Goal: Task Accomplishment & Management: Use online tool/utility

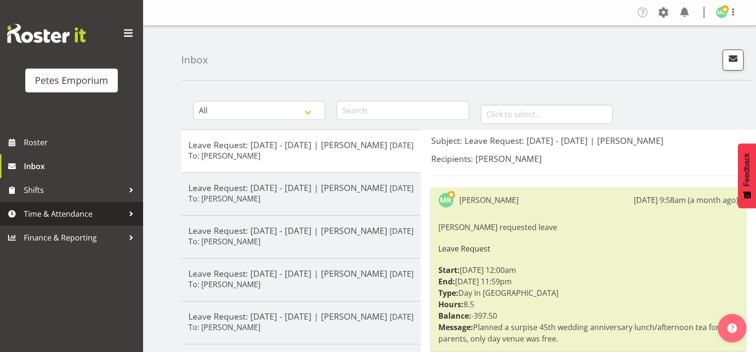
click at [72, 217] on span "Time & Attendance" at bounding box center [74, 214] width 100 height 14
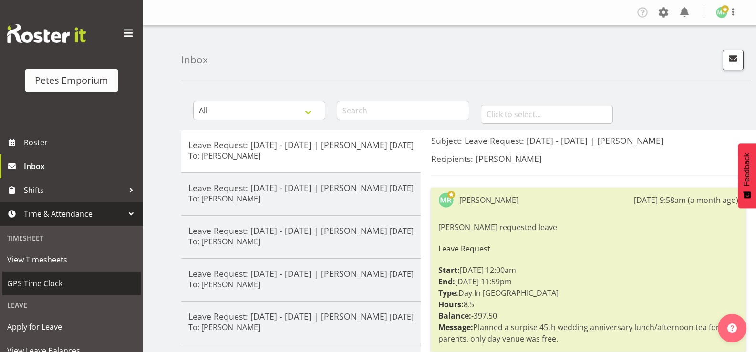
click at [73, 287] on span "GPS Time Clock" at bounding box center [71, 284] width 129 height 14
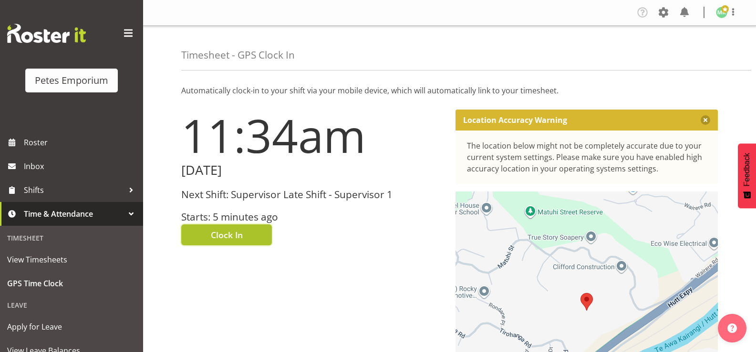
click at [213, 234] on span "Clock In" at bounding box center [227, 235] width 32 height 12
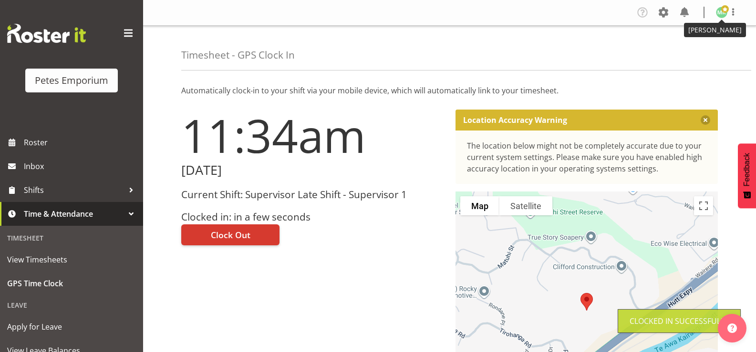
click at [721, 13] on span at bounding box center [725, 9] width 8 height 8
click at [664, 50] on link "Log Out" at bounding box center [693, 49] width 92 height 17
